Goal: Task Accomplishment & Management: Manage account settings

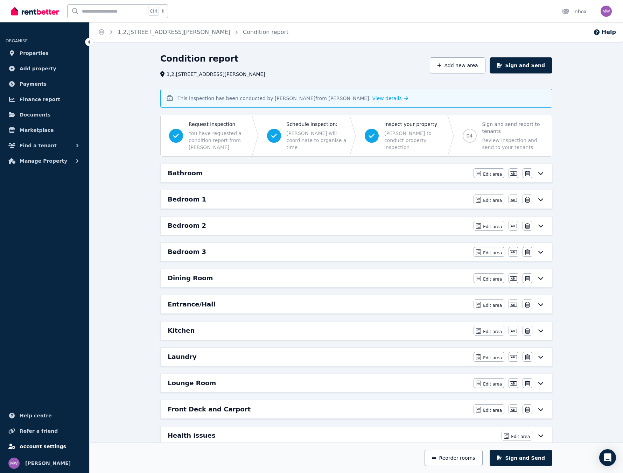
click at [34, 447] on span "Account settings" at bounding box center [43, 447] width 47 height 8
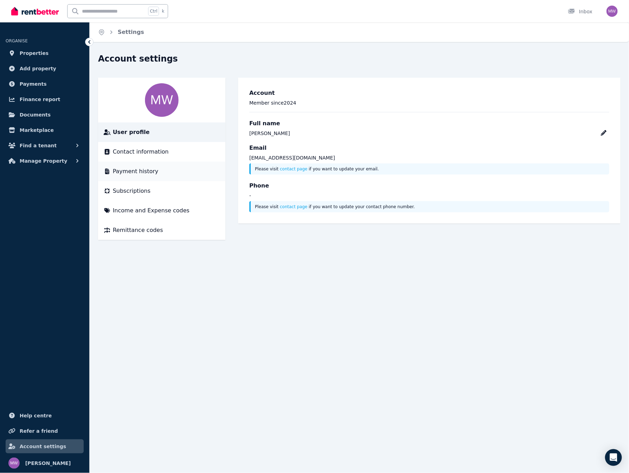
click at [137, 170] on span "Payment history" at bounding box center [136, 171] width 46 height 8
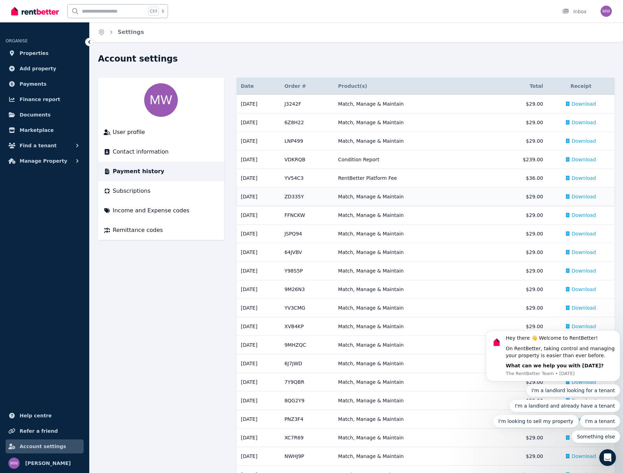
click at [590, 196] on span "Download" at bounding box center [584, 196] width 25 height 7
click at [583, 103] on span "Download" at bounding box center [584, 103] width 25 height 7
click at [582, 122] on span "Download" at bounding box center [584, 122] width 25 height 7
click at [575, 144] on span "Download" at bounding box center [584, 141] width 25 height 7
drag, startPoint x: 148, startPoint y: 321, endPoint x: 151, endPoint y: 267, distance: 53.6
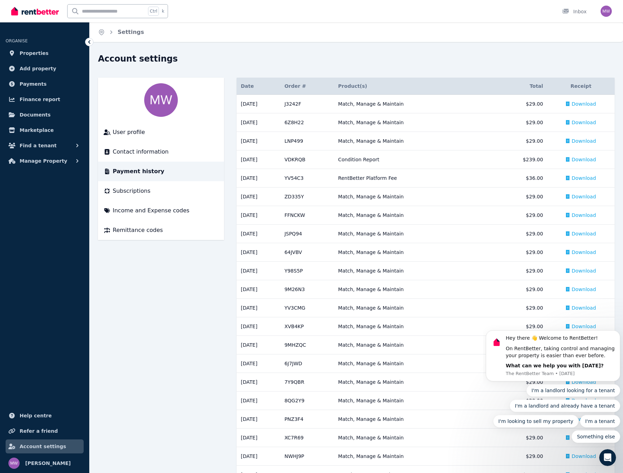
click at [148, 320] on div "User profile Contact information Payment history Subscriptions Income and Expen…" at bounding box center [356, 467] width 517 height 778
click at [35, 51] on span "Properties" at bounding box center [34, 53] width 29 height 8
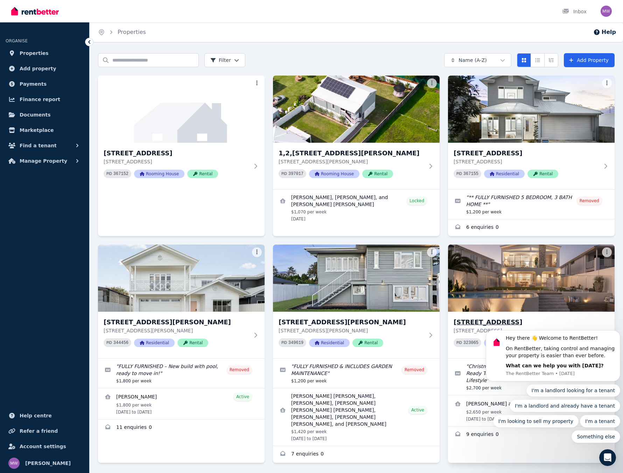
scroll to position [15, 0]
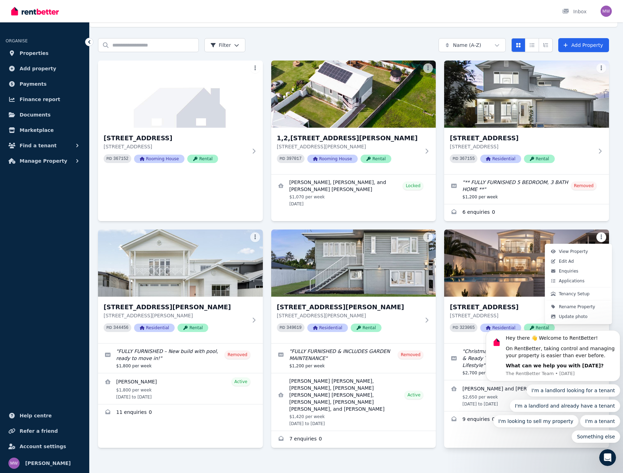
click at [606, 237] on html "Open main menu Inbox Open user menu ORGANISE Properties Add property Payments F…" at bounding box center [311, 221] width 623 height 473
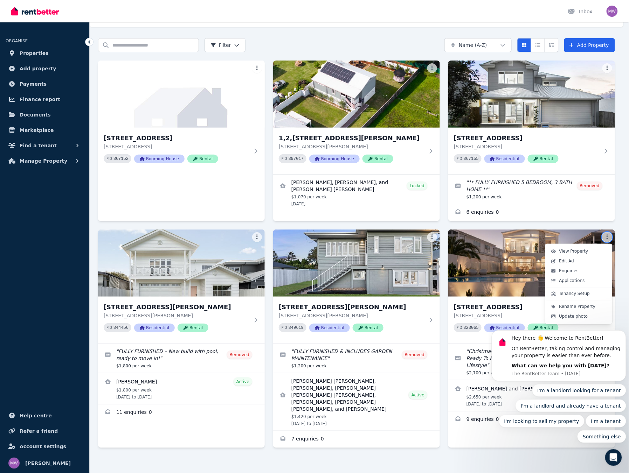
click at [501, 458] on html "Open main menu Inbox Open user menu ORGANISE Properties Add property Payments F…" at bounding box center [314, 221] width 629 height 473
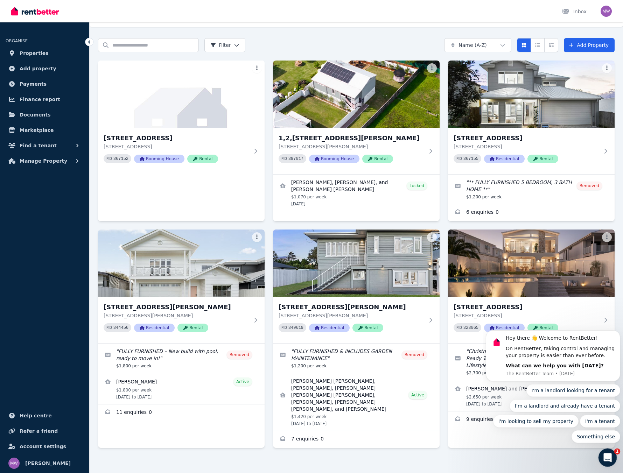
click at [606, 456] on icon "Open Intercom Messenger" at bounding box center [607, 457] width 12 height 12
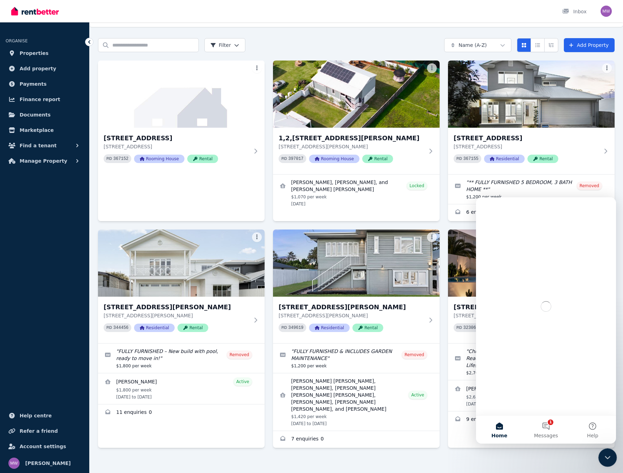
scroll to position [0, 0]
click at [606, 456] on icon "Close Intercom Messenger" at bounding box center [607, 457] width 8 height 8
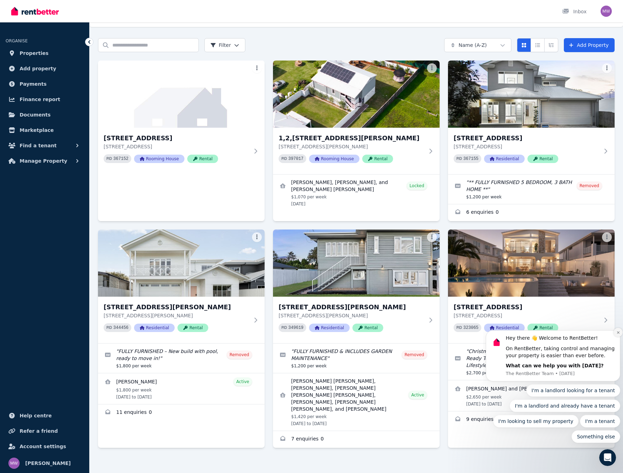
click at [615, 334] on button "Dismiss notification" at bounding box center [618, 332] width 9 height 9
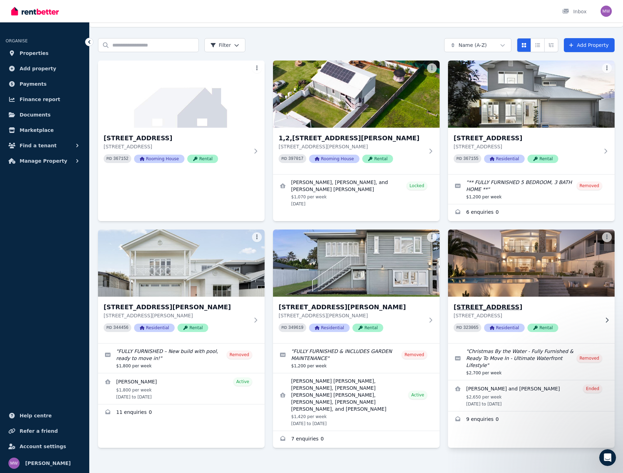
click at [608, 320] on icon at bounding box center [607, 321] width 7 height 6
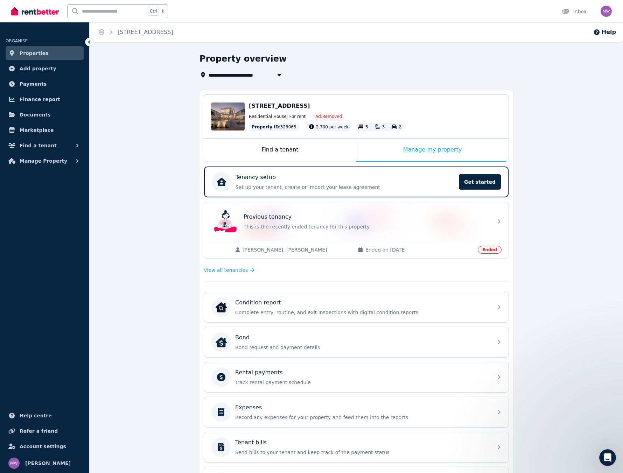
click at [442, 148] on div "Manage my property" at bounding box center [432, 150] width 152 height 23
click at [33, 56] on span "Properties" at bounding box center [34, 53] width 29 height 8
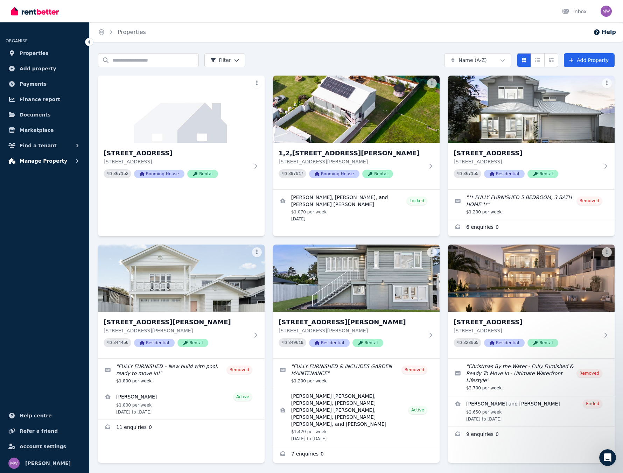
click at [30, 161] on span "Manage Property" at bounding box center [44, 161] width 48 height 8
click at [47, 449] on span "Account settings" at bounding box center [43, 447] width 47 height 8
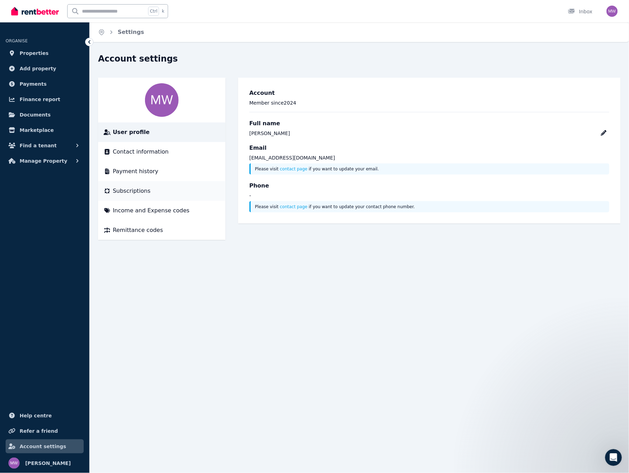
click at [141, 191] on span "Subscriptions" at bounding box center [132, 191] width 38 height 8
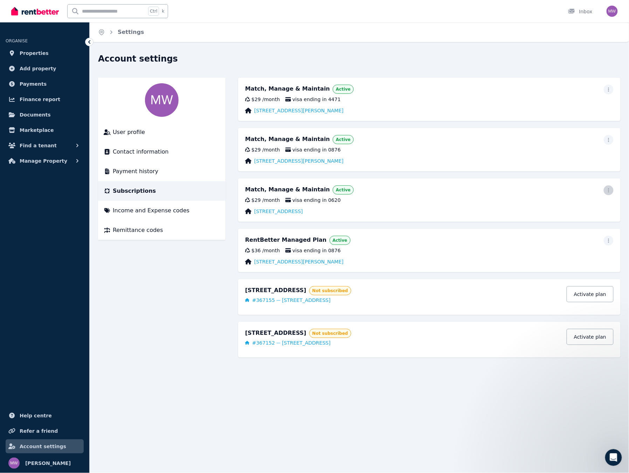
click at [610, 190] on icon "button" at bounding box center [609, 190] width 6 height 5
click at [562, 228] on span "Cancel plan" at bounding box center [577, 232] width 62 height 8
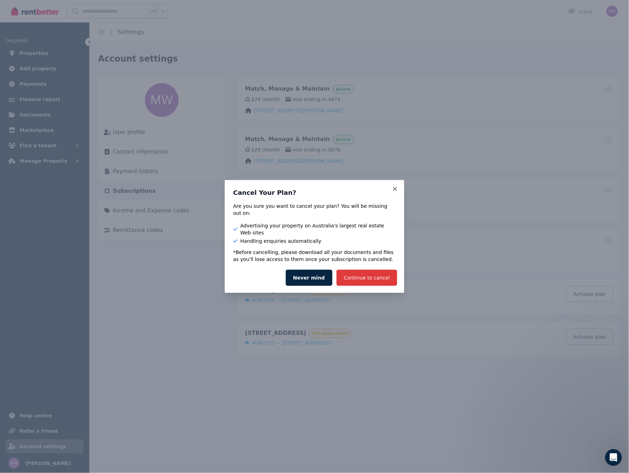
click at [372, 275] on button "Continue to cancel" at bounding box center [366, 278] width 61 height 16
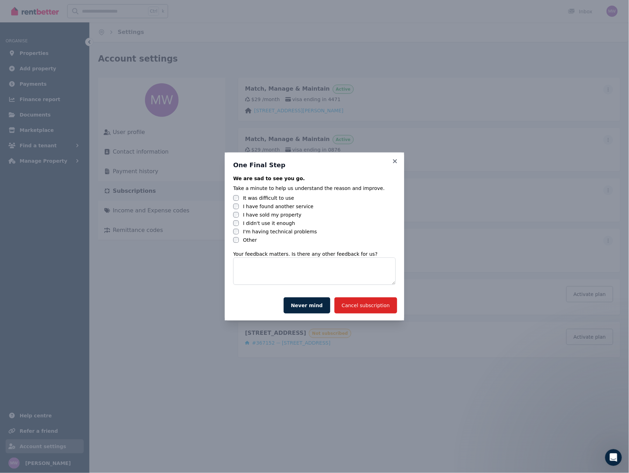
click at [246, 240] on label "Other" at bounding box center [250, 240] width 14 height 7
click at [254, 267] on textarea at bounding box center [314, 271] width 162 height 27
type textarea "**********"
click at [362, 309] on button "Cancel subscription" at bounding box center [365, 306] width 63 height 16
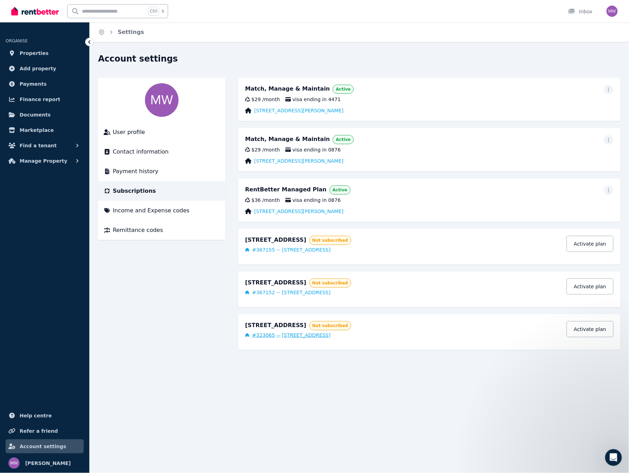
click at [330, 335] on span "[STREET_ADDRESS]" at bounding box center [306, 335] width 49 height 7
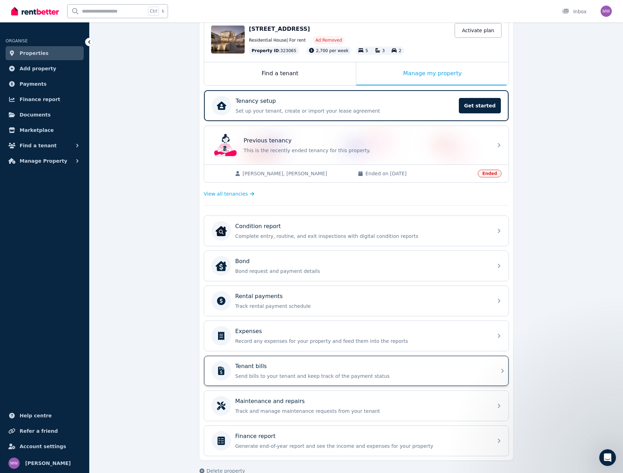
scroll to position [92, 0]
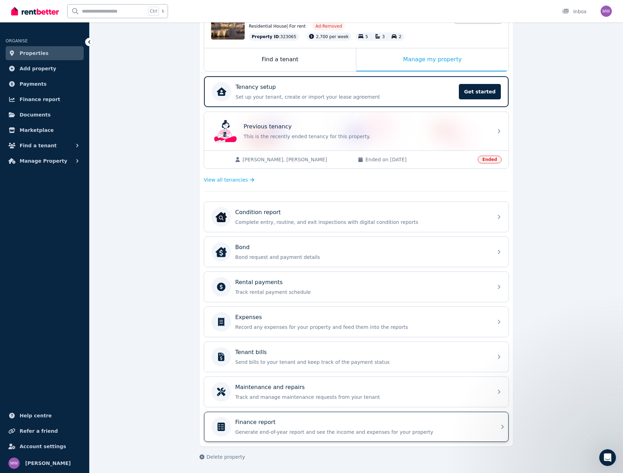
click at [275, 421] on div "Finance report" at bounding box center [361, 422] width 253 height 8
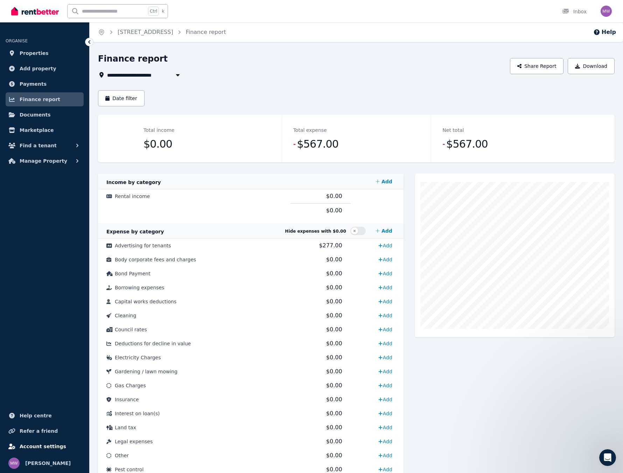
click at [54, 448] on span "Account settings" at bounding box center [43, 447] width 47 height 8
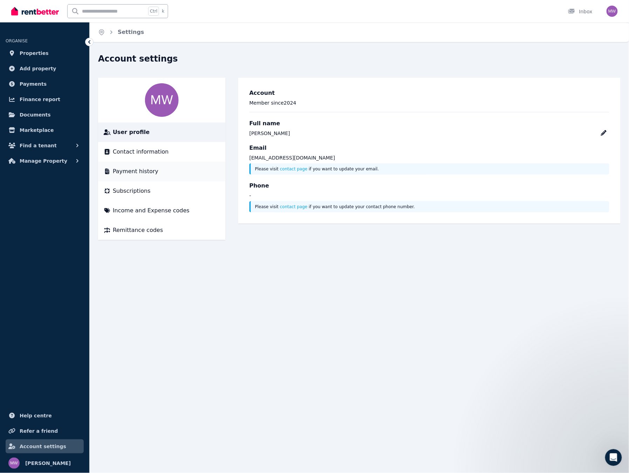
click at [135, 173] on span "Payment history" at bounding box center [136, 171] width 46 height 8
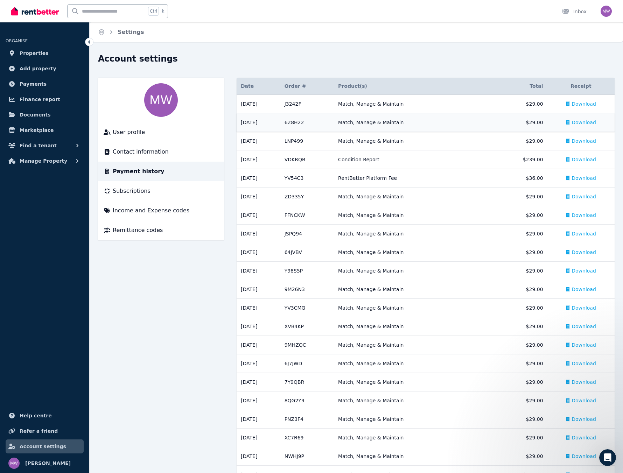
click at [591, 121] on span "Download" at bounding box center [584, 122] width 25 height 7
click at [580, 140] on span "Download" at bounding box center [584, 141] width 25 height 7
drag, startPoint x: 174, startPoint y: 371, endPoint x: 190, endPoint y: 355, distance: 23.0
click at [175, 371] on div "User profile Contact information Payment history Subscriptions Income and Expen…" at bounding box center [356, 467] width 517 height 778
click at [588, 123] on span "Download" at bounding box center [584, 122] width 25 height 7
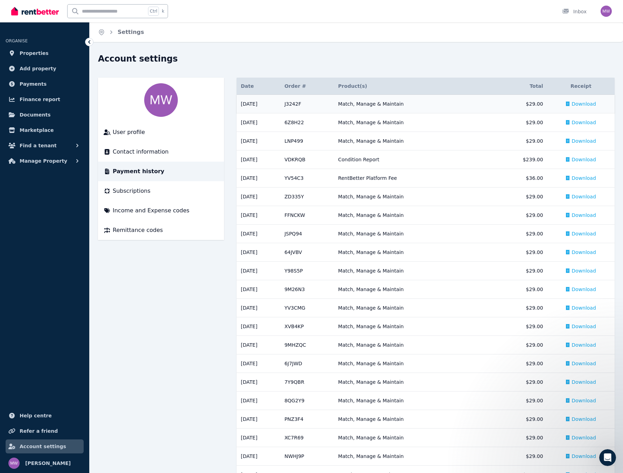
click at [576, 104] on span "Download" at bounding box center [584, 103] width 25 height 7
drag, startPoint x: 179, startPoint y: 341, endPoint x: 244, endPoint y: 274, distance: 92.8
click at [179, 340] on div "User profile Contact information Payment history Subscriptions Income and Expen…" at bounding box center [356, 467] width 517 height 778
click at [582, 230] on span "Download" at bounding box center [584, 233] width 25 height 7
